Goal: Find specific page/section: Find specific page/section

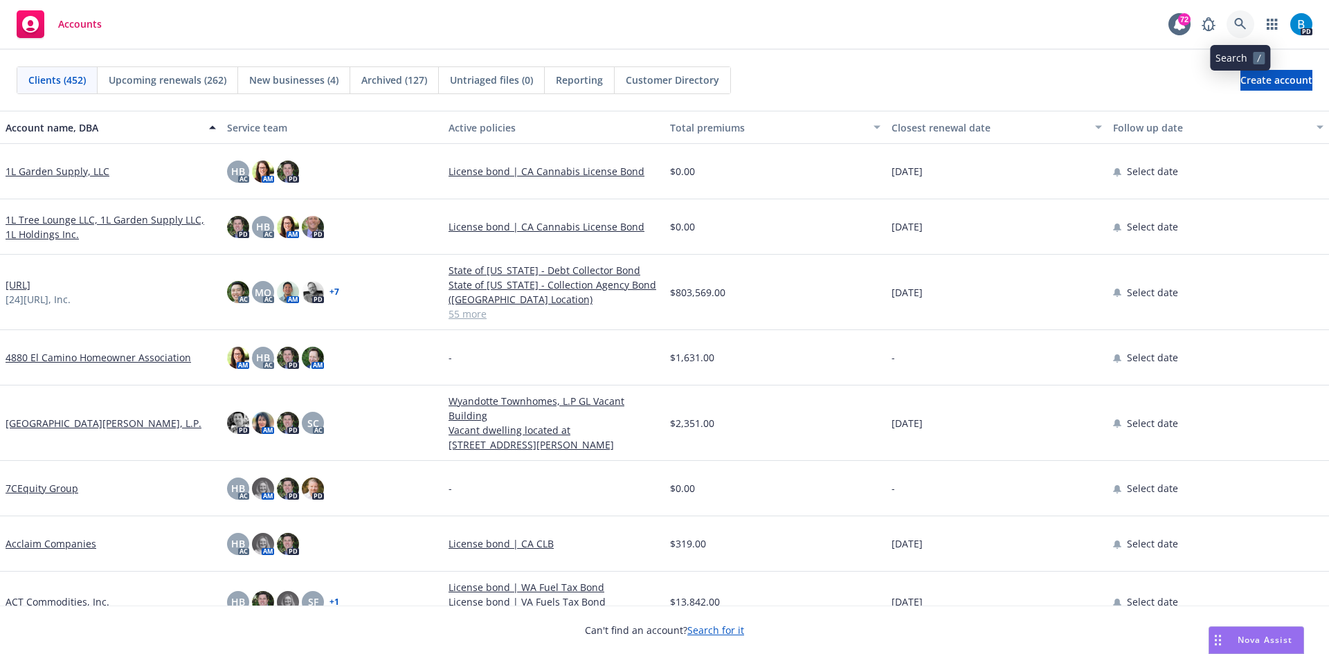
click at [1241, 24] on icon at bounding box center [1240, 24] width 12 height 12
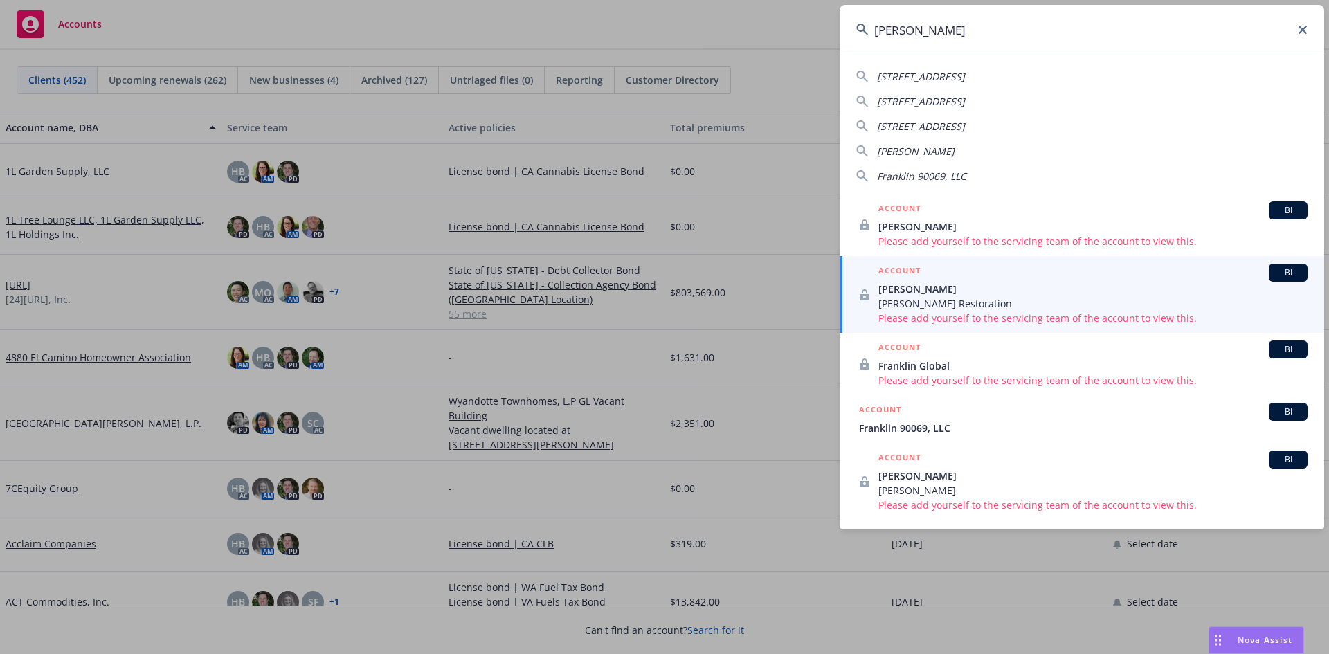
click at [945, 175] on span "Franklin 90069, LLC" at bounding box center [921, 176] width 89 height 13
type input "Franklin 90069, LLC"
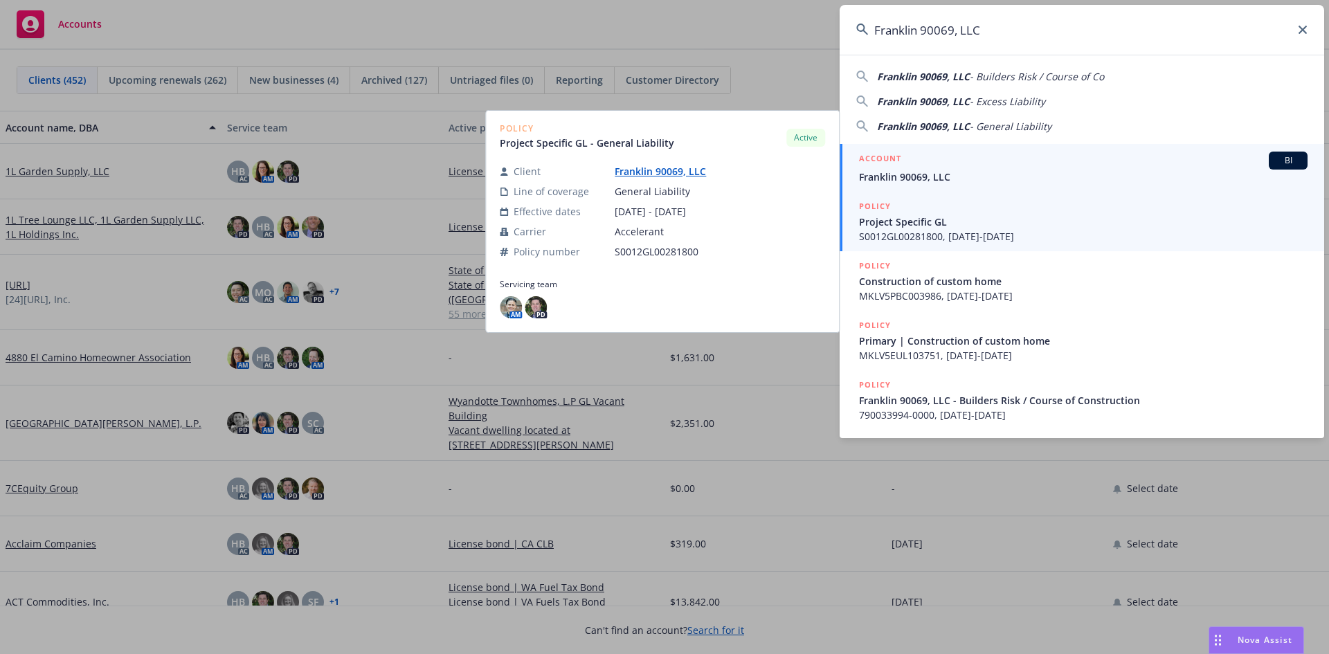
click at [927, 175] on span "Franklin 90069, LLC" at bounding box center [1083, 177] width 449 height 15
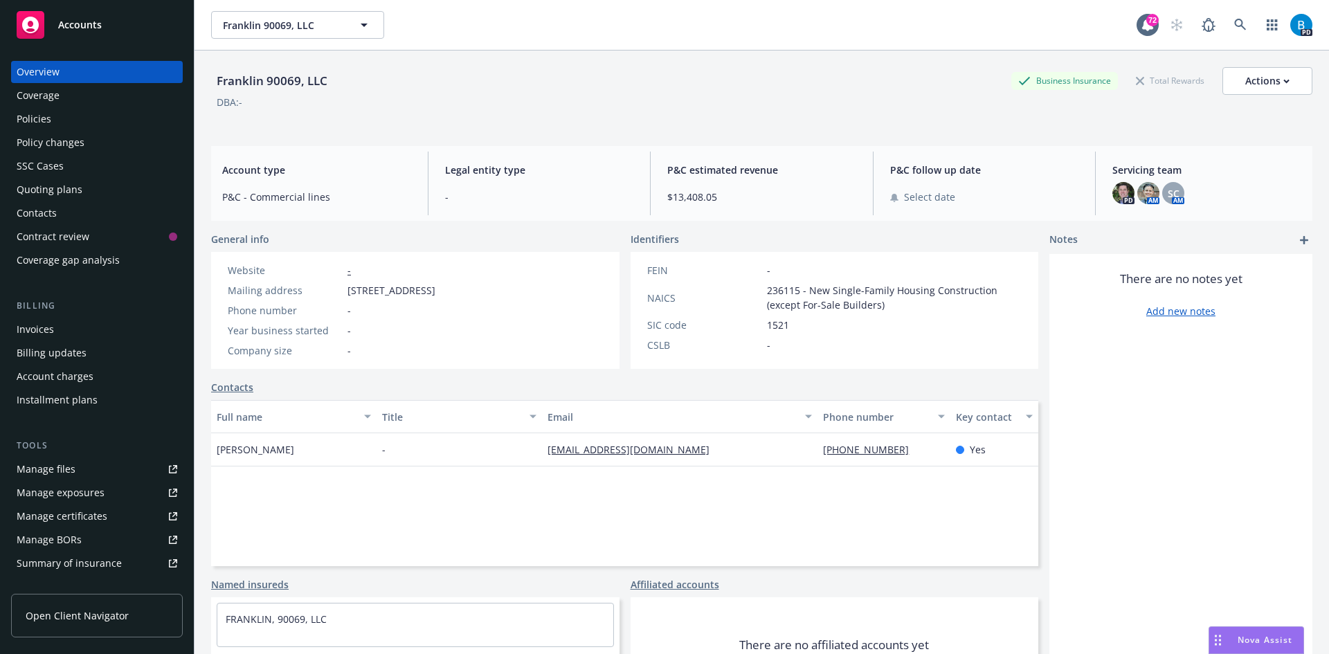
click at [42, 117] on div "Policies" at bounding box center [34, 119] width 35 height 22
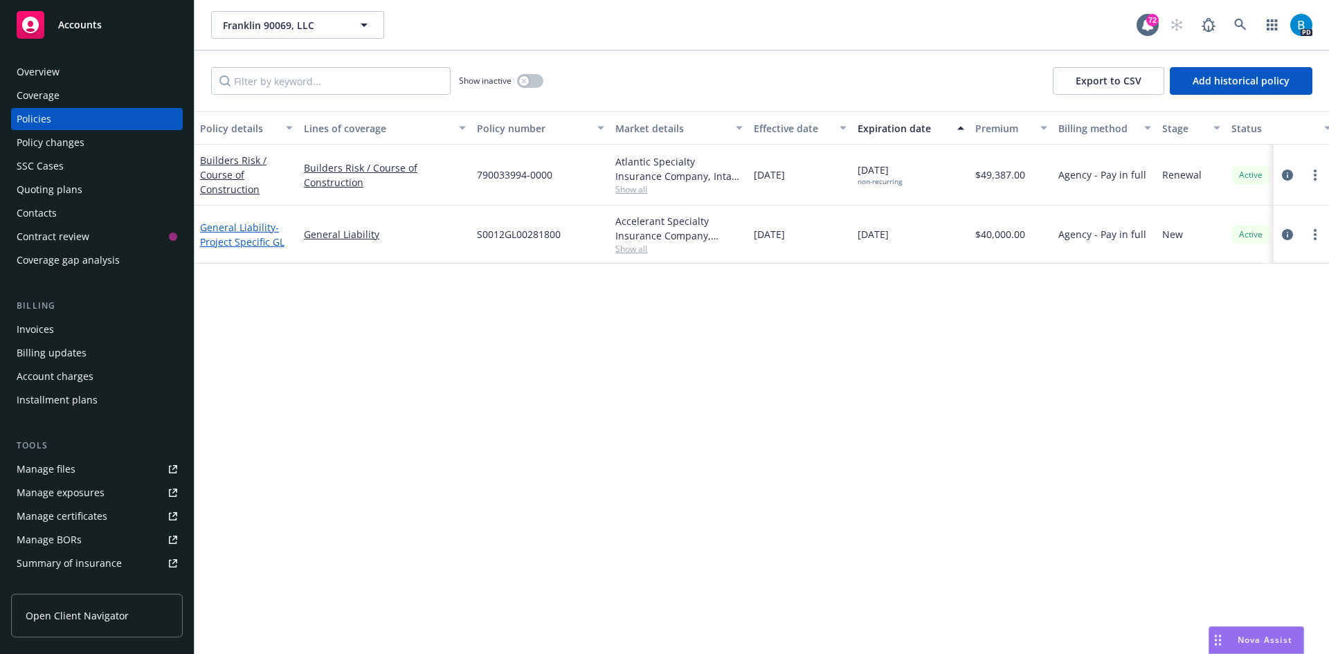
click at [239, 243] on span "- Project Specific GL" at bounding box center [242, 235] width 84 height 28
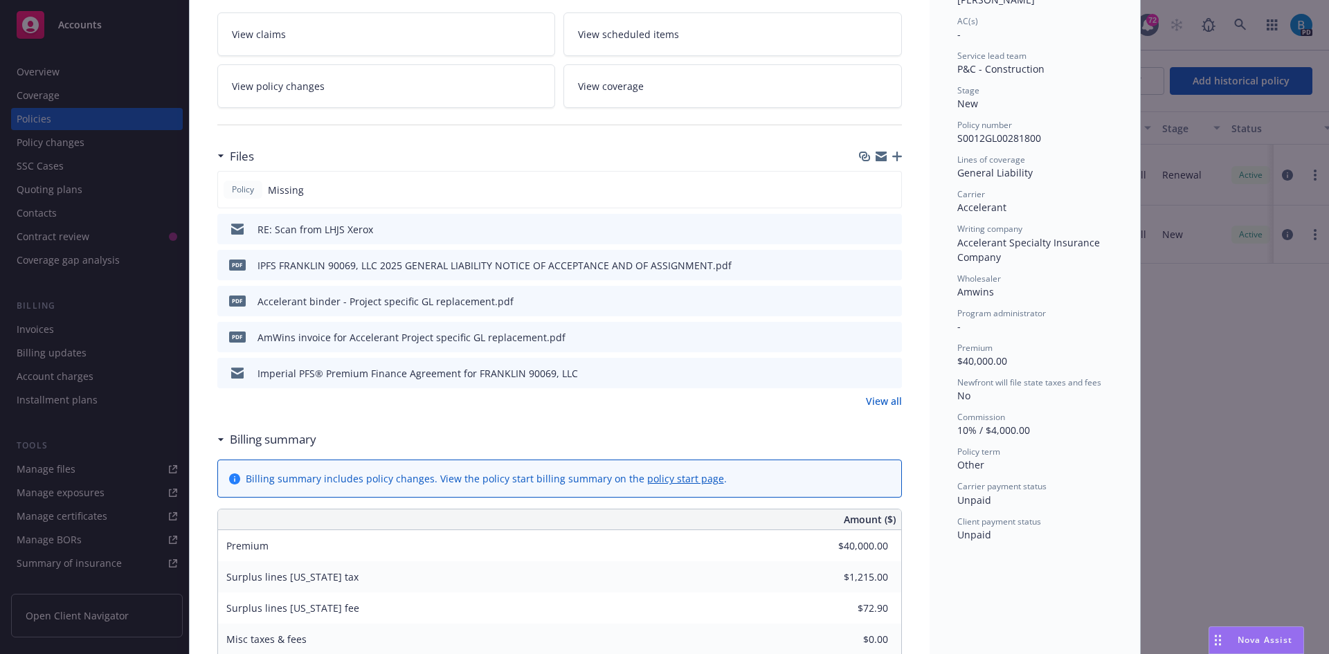
scroll to position [212, 0]
